Goal: Task Accomplishment & Management: Manage account settings

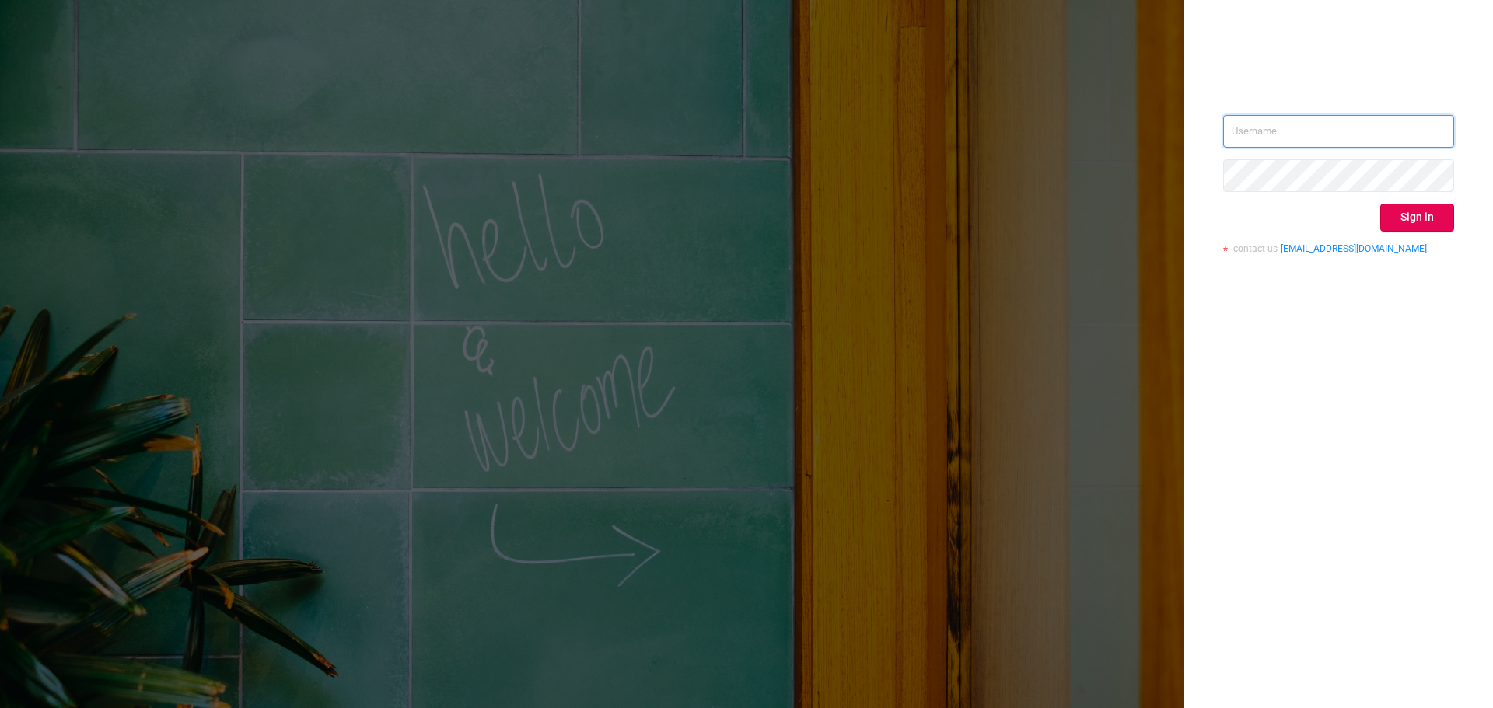
click at [1269, 129] on input "text" at bounding box center [1338, 131] width 231 height 33
click at [0, 708] on com-1password-button at bounding box center [0, 708] width 0 height 0
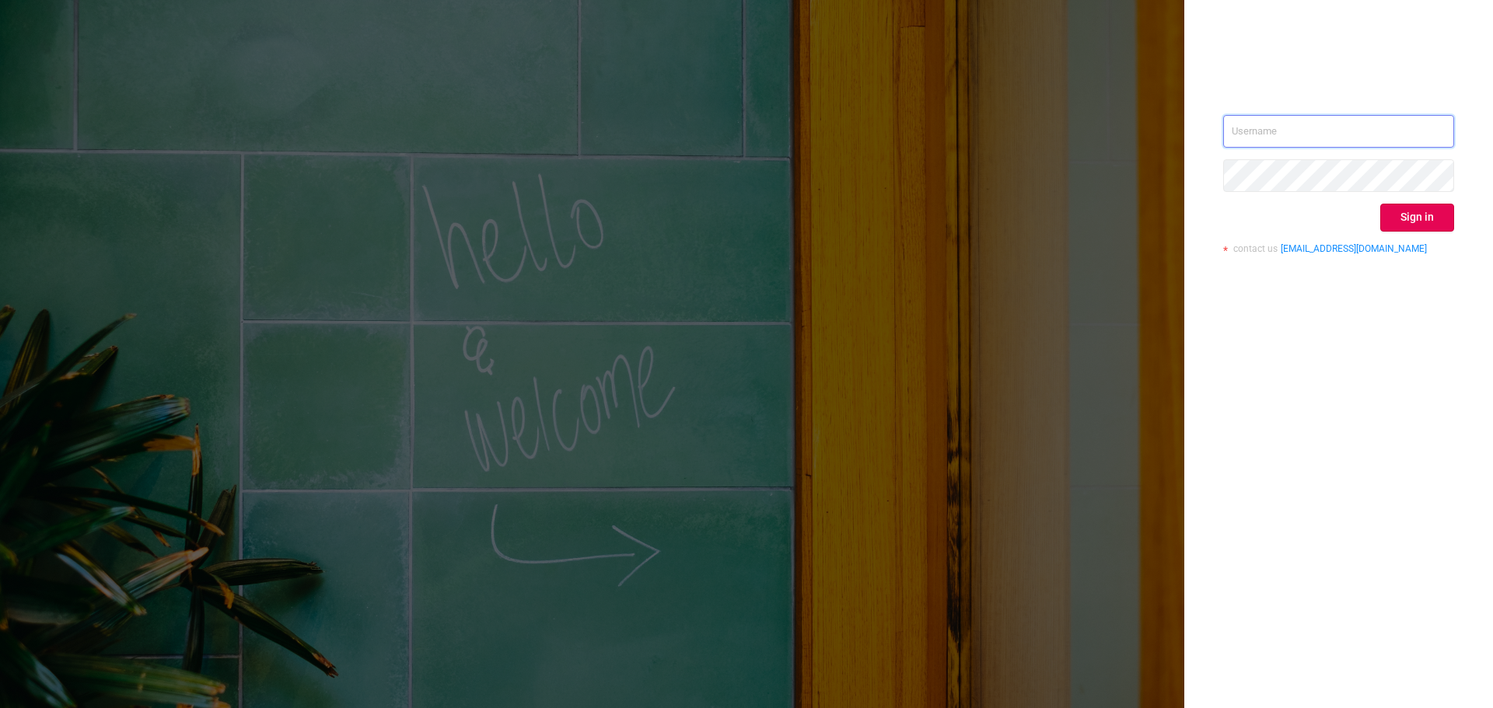
click at [1288, 130] on input "text" at bounding box center [1338, 131] width 231 height 33
click at [0, 708] on com-1password-button at bounding box center [0, 708] width 0 height 0
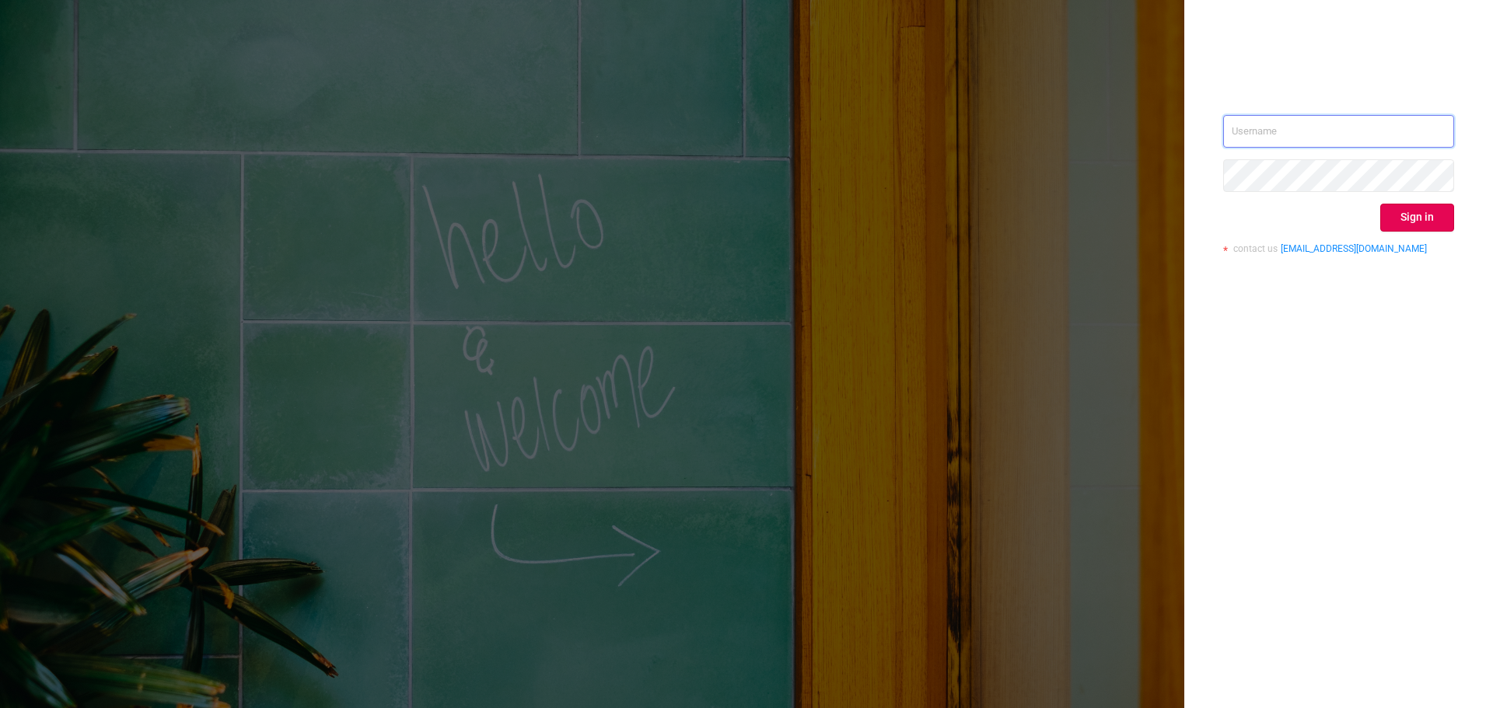
click at [1313, 139] on input "text" at bounding box center [1338, 131] width 231 height 33
click at [1258, 131] on input "text" at bounding box center [1338, 131] width 231 height 33
click at [1297, 130] on input "text" at bounding box center [1338, 131] width 231 height 33
click at [0, 708] on com-1password-button at bounding box center [0, 708] width 0 height 0
click at [1290, 130] on input "text" at bounding box center [1338, 131] width 231 height 33
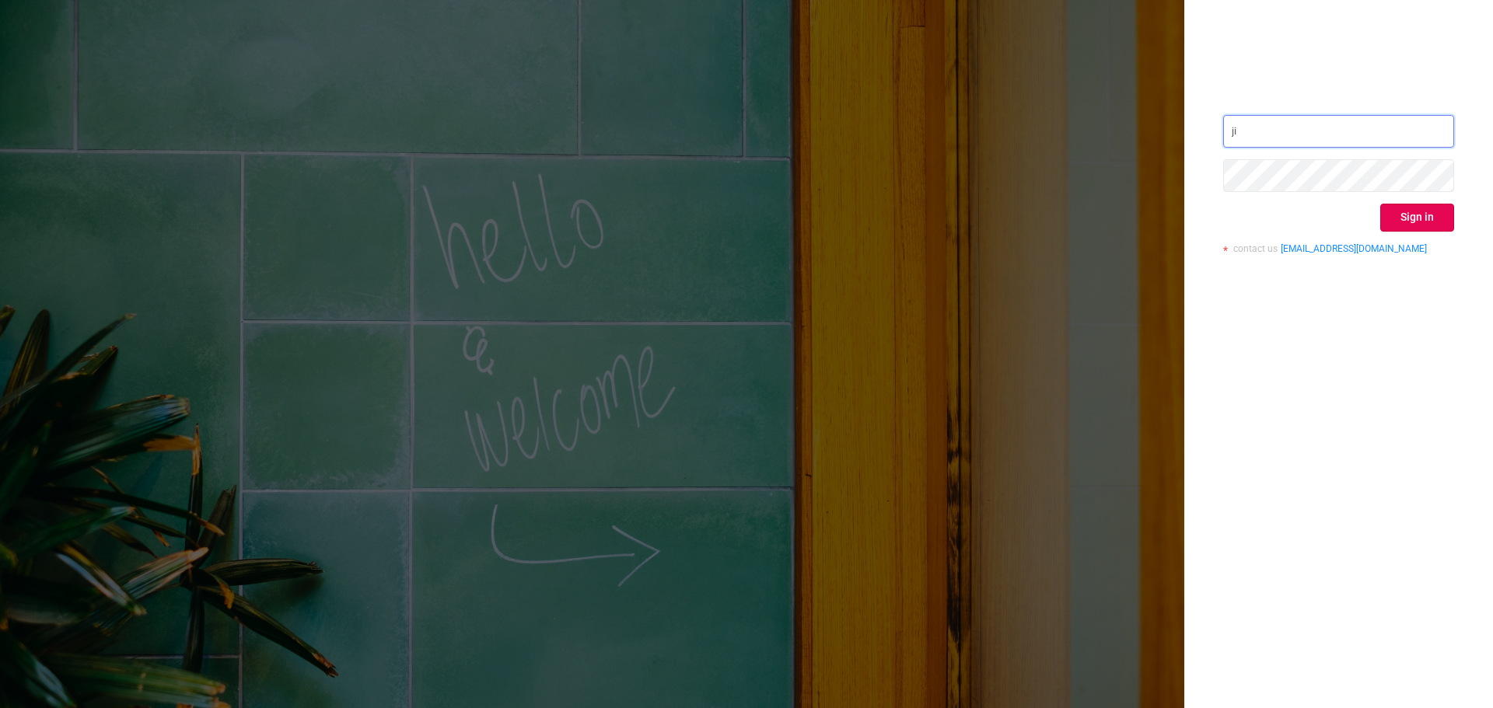
click at [1279, 130] on input "ji" at bounding box center [1338, 131] width 231 height 33
type input "j"
